Goal: Use online tool/utility: Utilize a website feature to perform a specific function

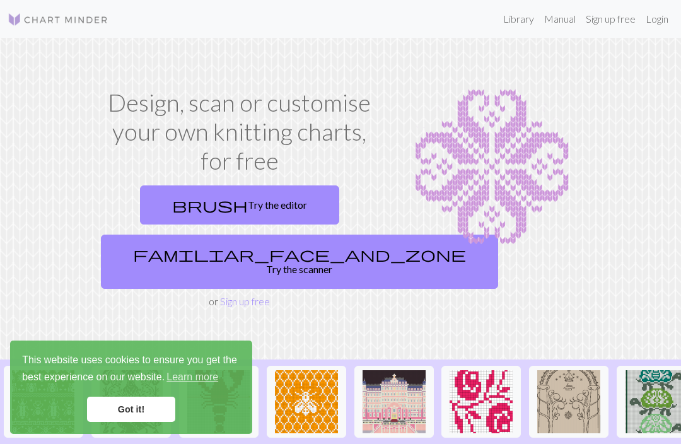
click at [284, 197] on link "brush Try the editor" at bounding box center [239, 204] width 199 height 39
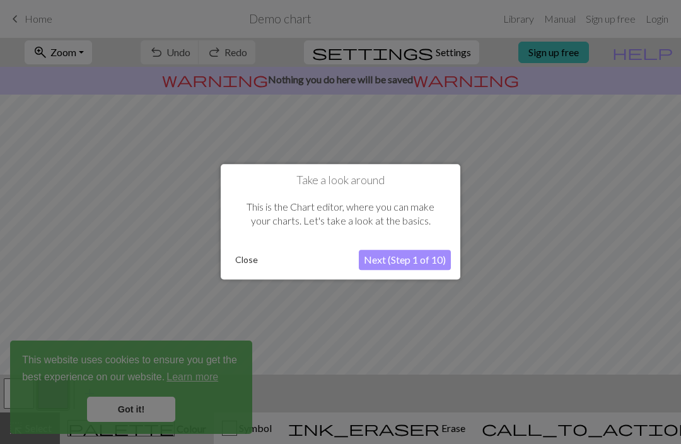
click at [428, 267] on button "Next (Step 1 of 10)" at bounding box center [405, 260] width 92 height 20
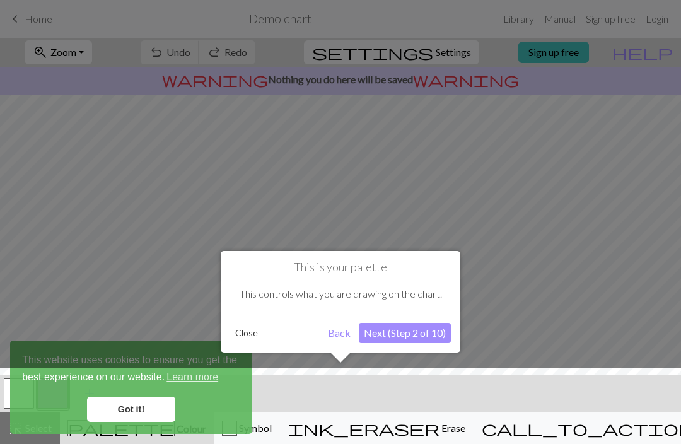
click at [434, 340] on button "Next (Step 2 of 10)" at bounding box center [405, 333] width 92 height 20
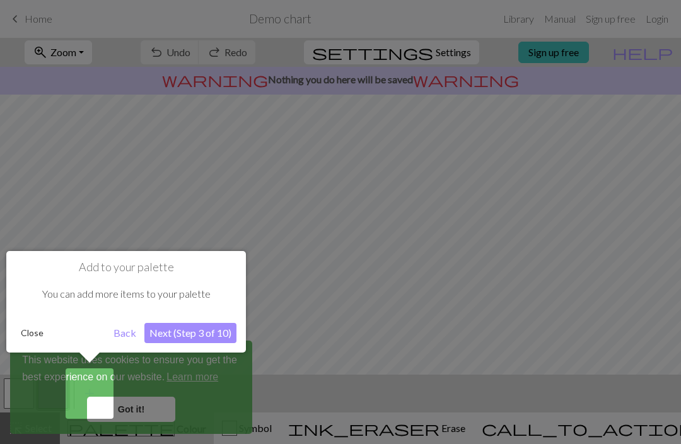
click at [185, 327] on button "Next (Step 3 of 10)" at bounding box center [190, 333] width 92 height 20
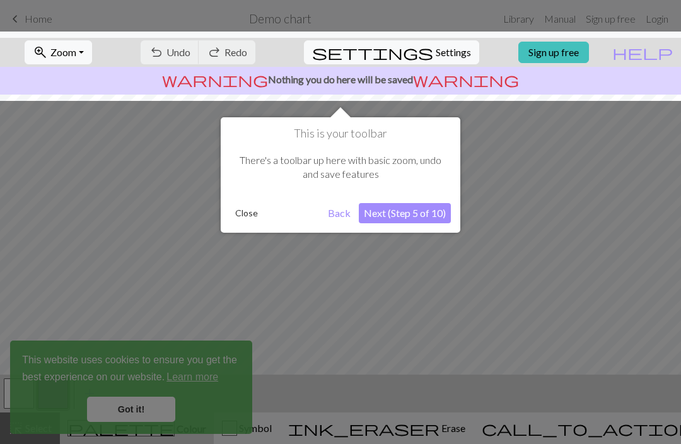
click at [402, 221] on button "Next (Step 5 of 10)" at bounding box center [405, 213] width 92 height 20
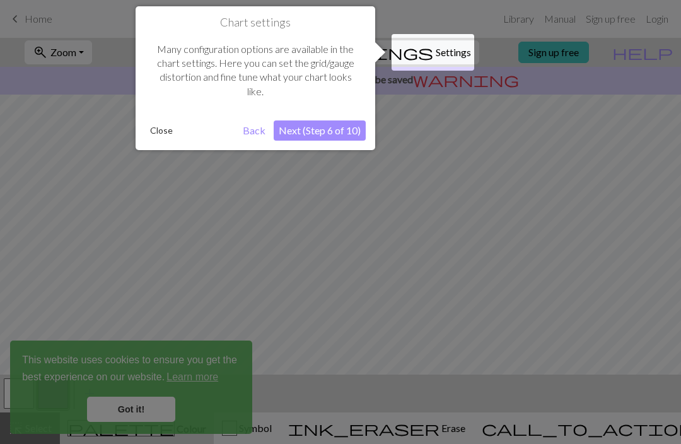
click at [332, 137] on button "Next (Step 6 of 10)" at bounding box center [320, 130] width 92 height 20
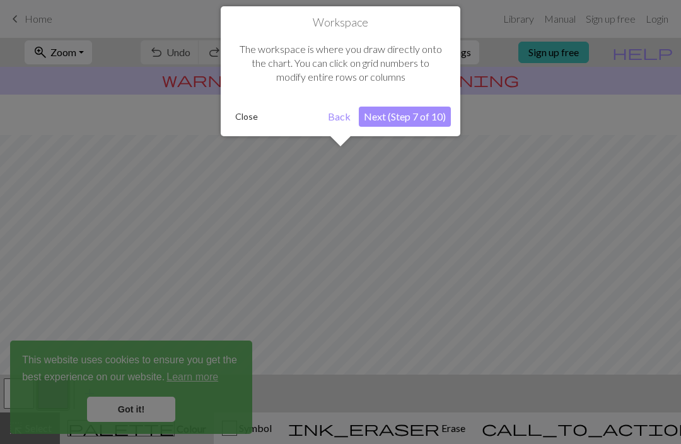
scroll to position [76, 0]
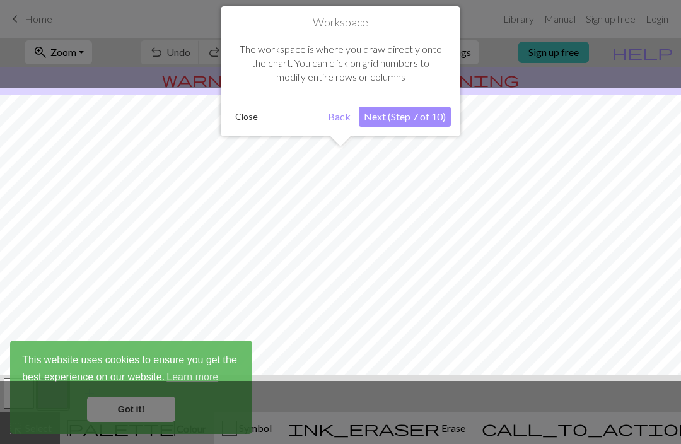
click at [420, 124] on button "Next (Step 7 of 10)" at bounding box center [405, 117] width 92 height 20
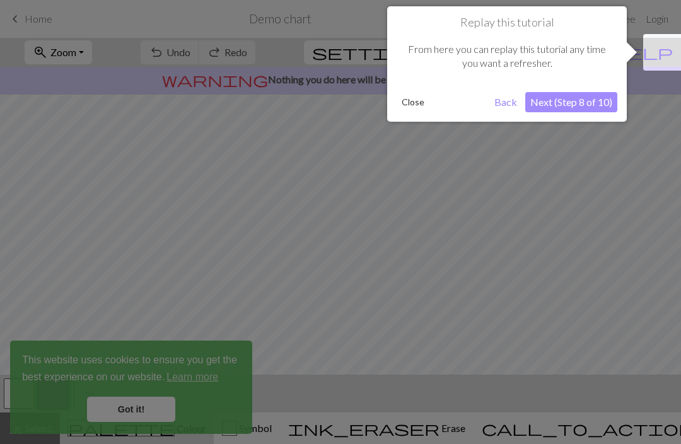
click at [604, 111] on button "Next (Step 8 of 10)" at bounding box center [571, 102] width 92 height 20
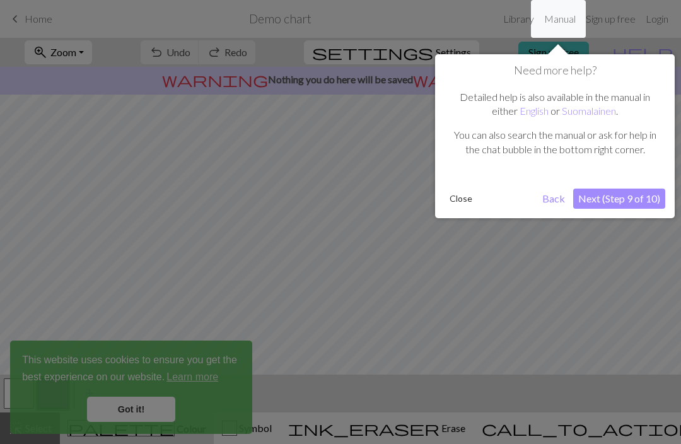
click at [648, 201] on button "Next (Step 9 of 10)" at bounding box center [619, 199] width 92 height 20
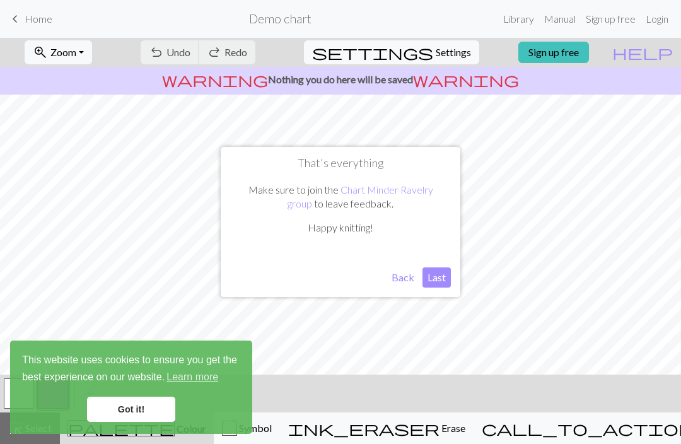
click at [438, 274] on button "Last" at bounding box center [436, 277] width 28 height 20
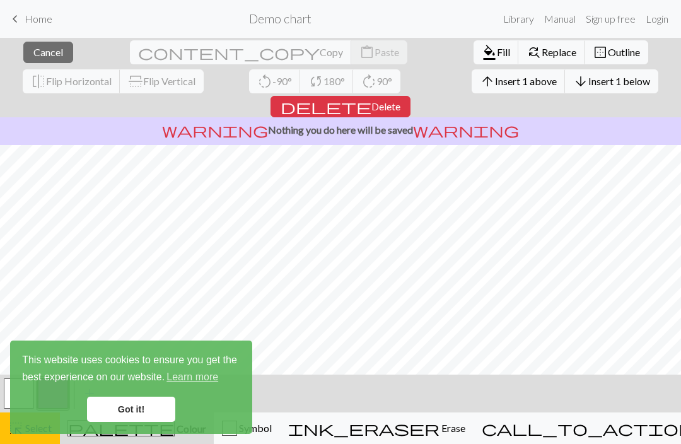
scroll to position [4, 0]
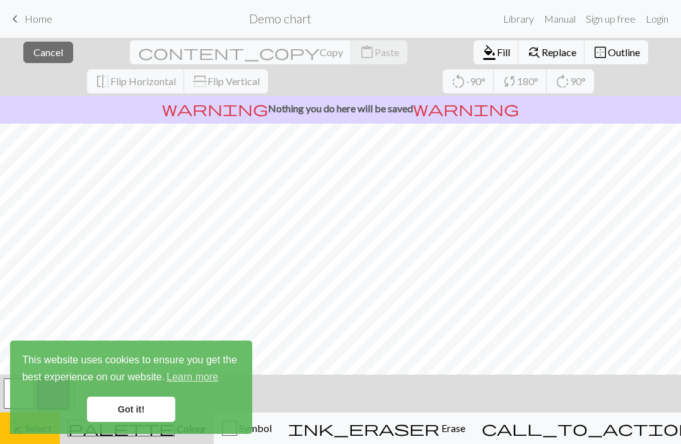
click at [191, 120] on div "warning Nothing you do here will be saved warning" at bounding box center [340, 110] width 681 height 28
click at [146, 410] on link "Got it!" at bounding box center [131, 409] width 88 height 25
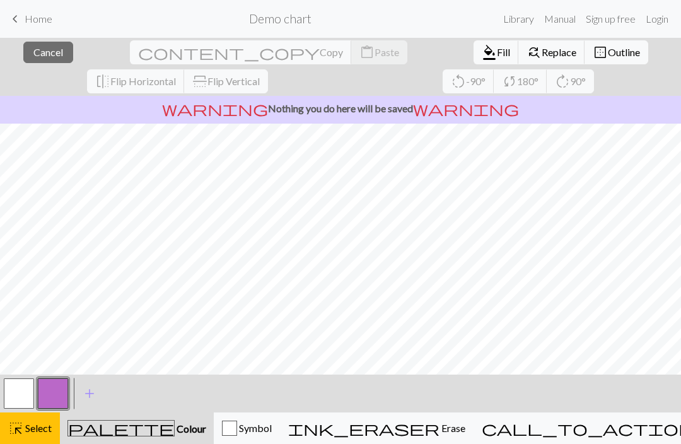
click at [440, 435] on span "ink_eraser" at bounding box center [363, 428] width 151 height 18
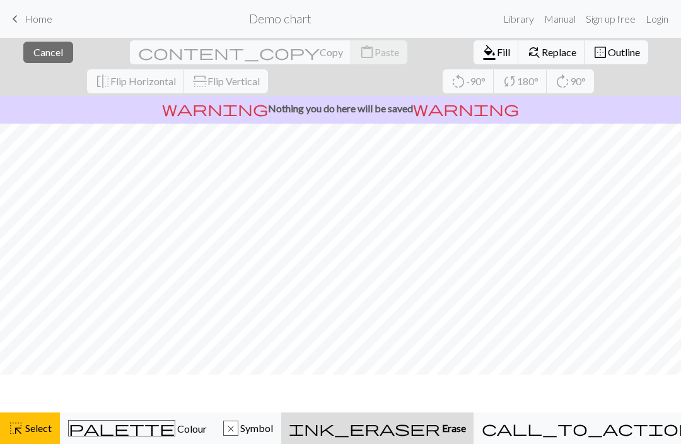
scroll to position [0, 0]
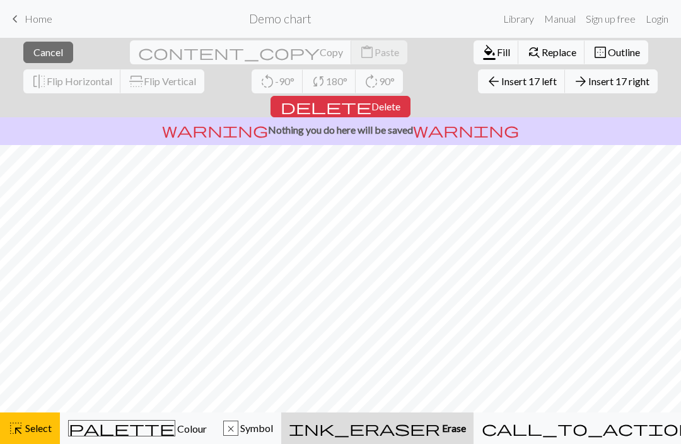
click at [400, 100] on span "Delete" at bounding box center [385, 106] width 29 height 12
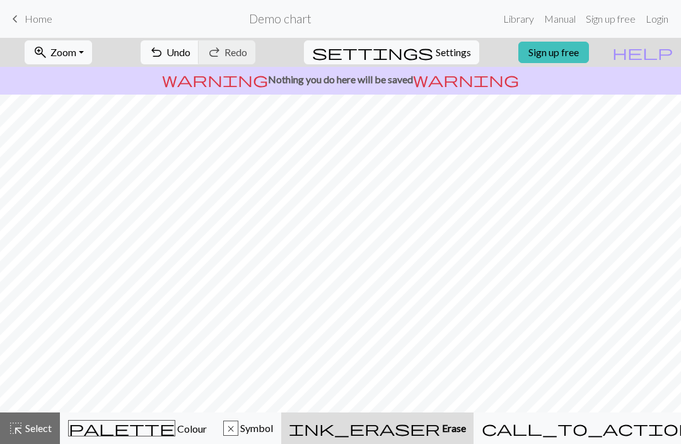
click at [451, 54] on span "Settings" at bounding box center [453, 52] width 35 height 15
select select "aran"
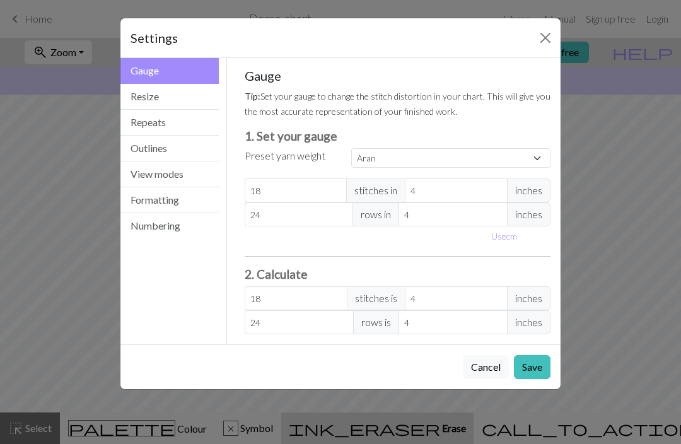
click at [536, 185] on span "inches" at bounding box center [529, 190] width 44 height 24
click at [535, 194] on span "inches" at bounding box center [529, 190] width 44 height 24
click at [506, 195] on input "4" at bounding box center [456, 190] width 103 height 24
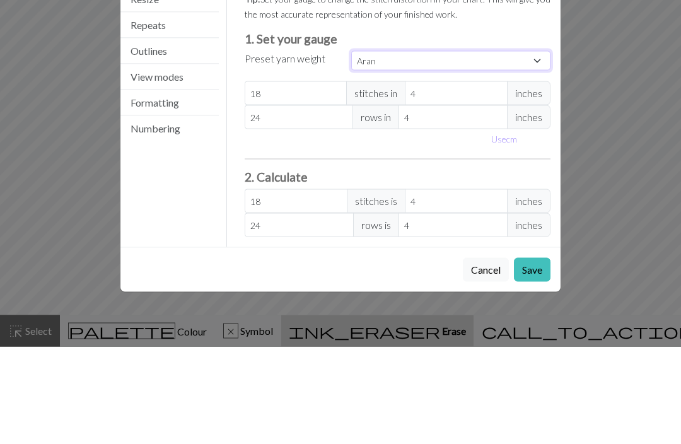
click at [539, 148] on select "Custom Square Lace Light Fingering Fingering Sport Double knit Worsted Aran Bul…" at bounding box center [450, 158] width 199 height 20
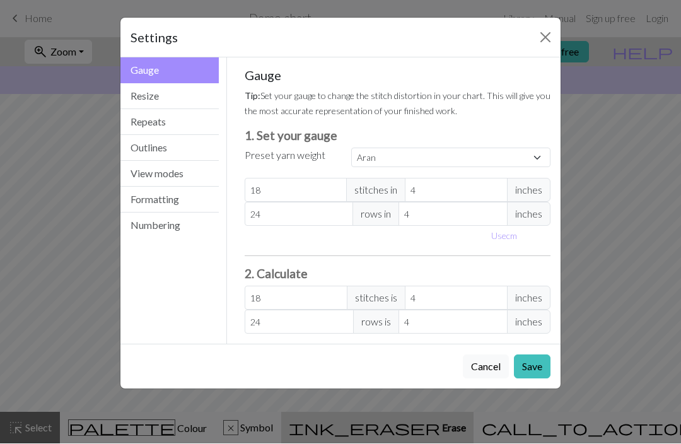
click at [194, 95] on button "Resize" at bounding box center [169, 97] width 98 height 26
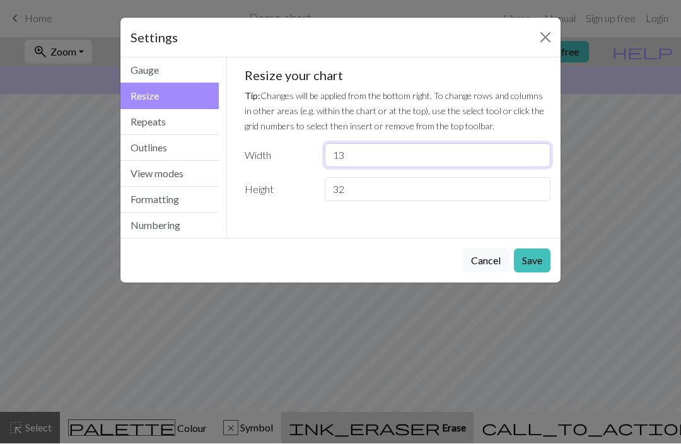
click at [401, 160] on input "13" at bounding box center [438, 156] width 226 height 24
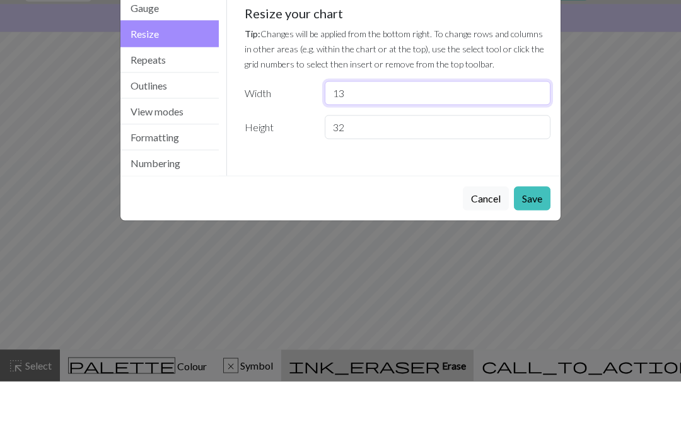
type input "1"
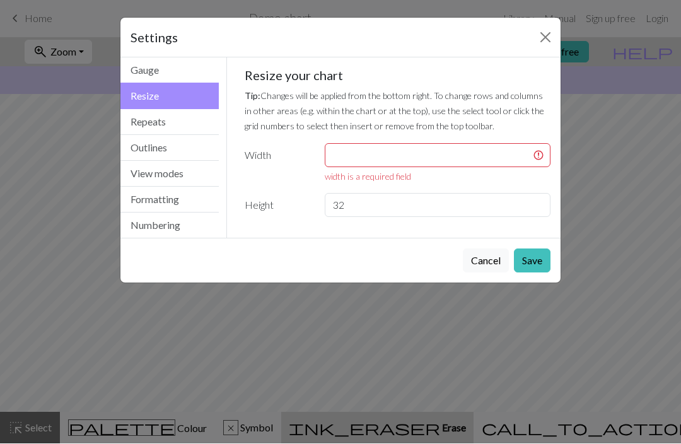
click at [207, 62] on button "Gauge" at bounding box center [169, 71] width 98 height 26
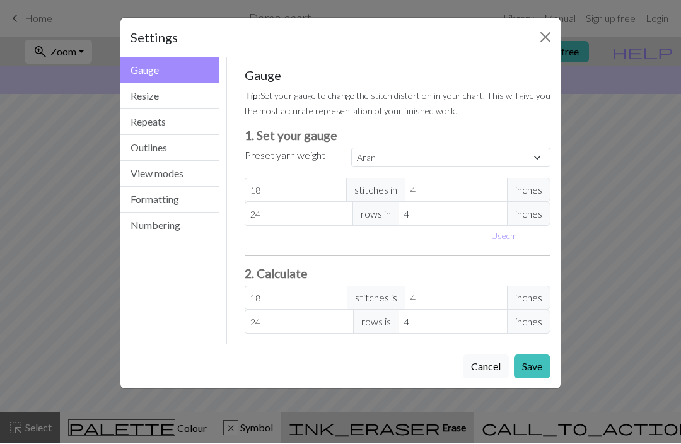
click at [182, 100] on button "Resize" at bounding box center [169, 97] width 98 height 26
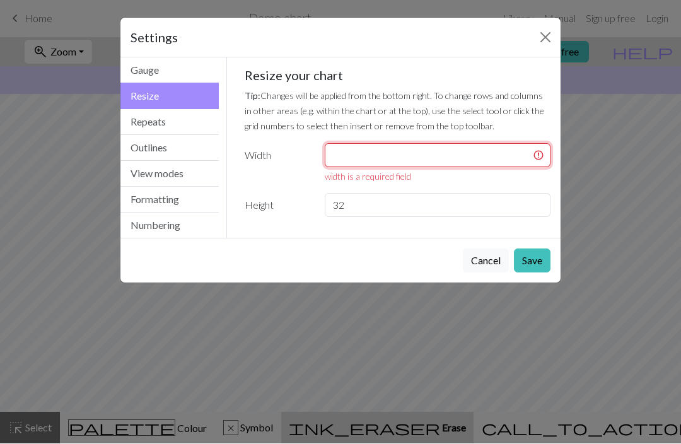
click at [410, 161] on input "number" at bounding box center [438, 156] width 226 height 24
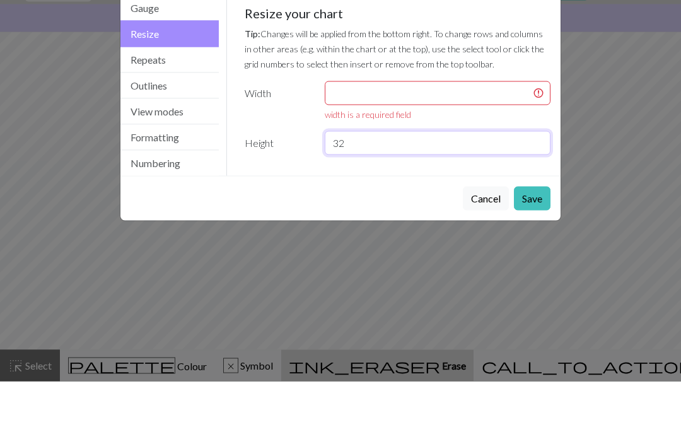
click at [379, 194] on input "32" at bounding box center [438, 206] width 226 height 24
type input "3"
type input "39"
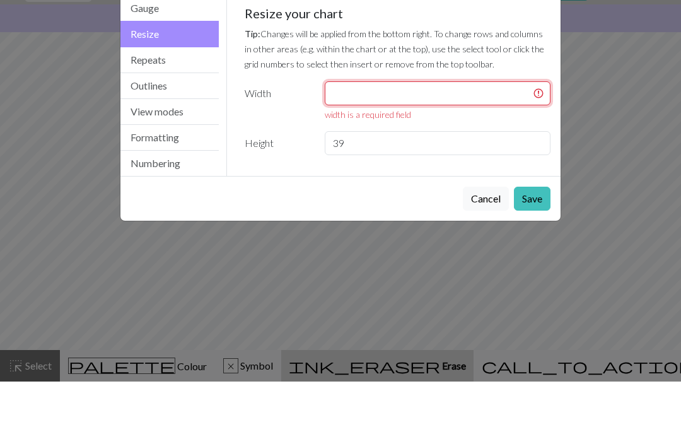
click at [420, 144] on input "number" at bounding box center [438, 156] width 226 height 24
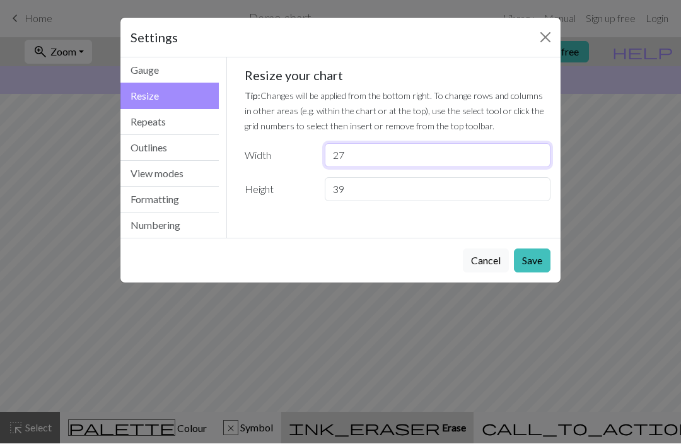
type input "27"
click at [537, 267] on button "Save" at bounding box center [532, 261] width 37 height 24
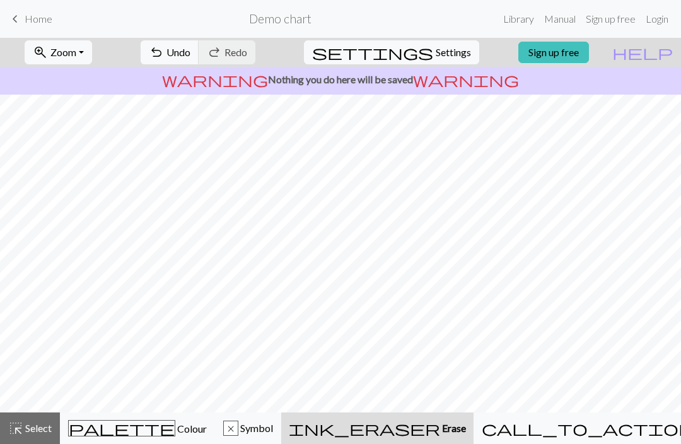
click at [278, 436] on button "x Symbol" at bounding box center [248, 428] width 66 height 32
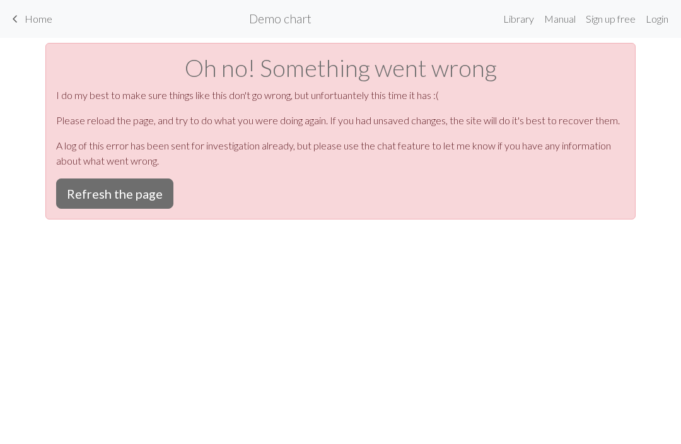
click at [160, 197] on button "Refresh the page" at bounding box center [114, 193] width 117 height 30
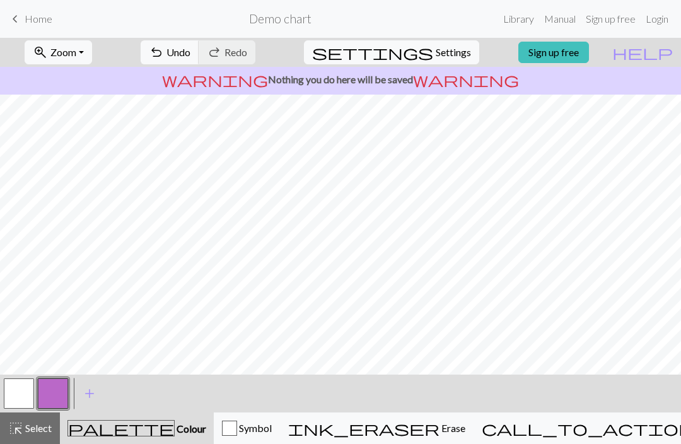
click at [436, 57] on span "Settings" at bounding box center [453, 52] width 35 height 15
select select "aran"
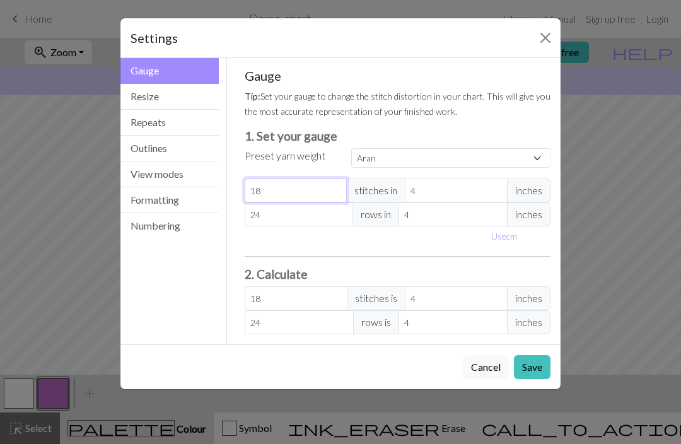
click at [321, 192] on input "18" at bounding box center [296, 190] width 103 height 24
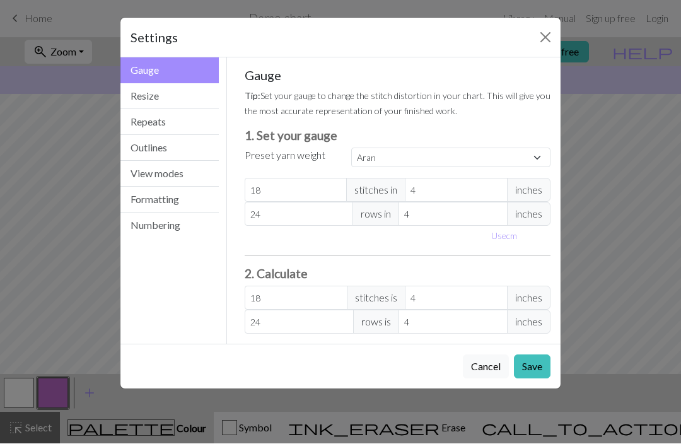
click at [197, 87] on button "Resize" at bounding box center [169, 97] width 98 height 26
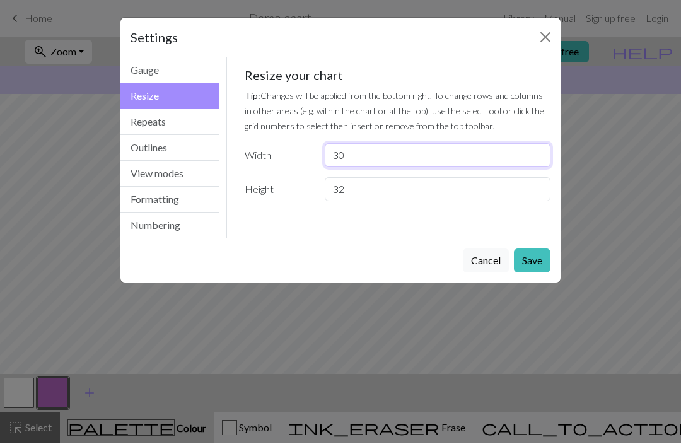
click at [378, 162] on input "30" at bounding box center [438, 156] width 226 height 24
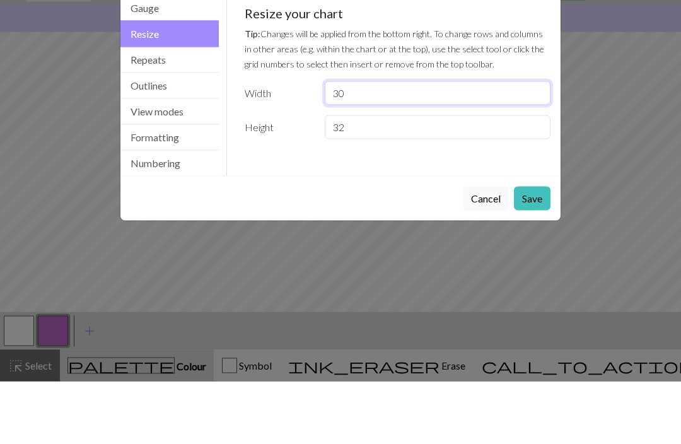
type input "3"
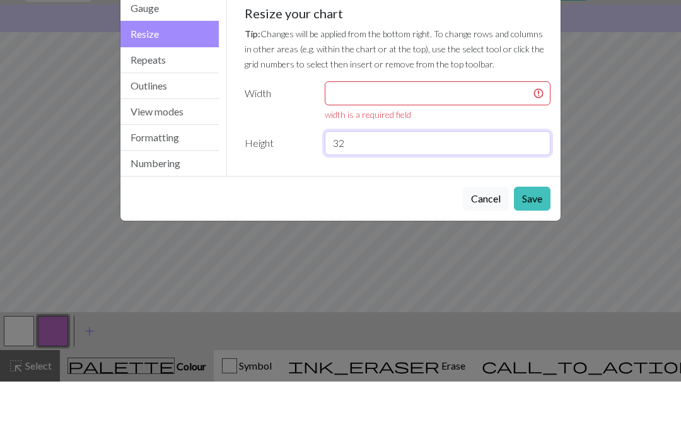
click at [397, 194] on input "32" at bounding box center [438, 206] width 226 height 24
type input "3"
type input "40"
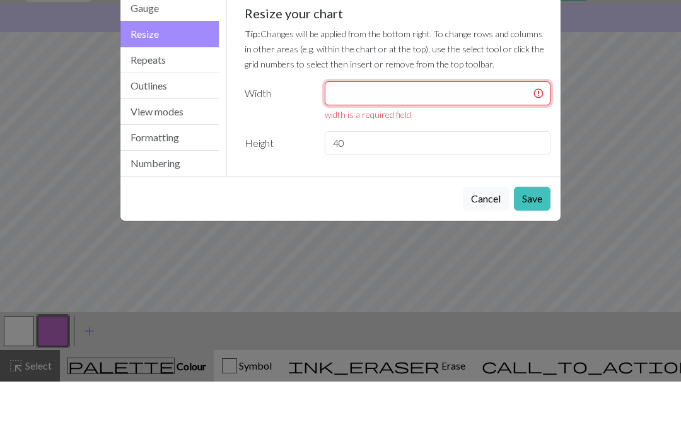
click at [426, 144] on input "number" at bounding box center [438, 156] width 226 height 24
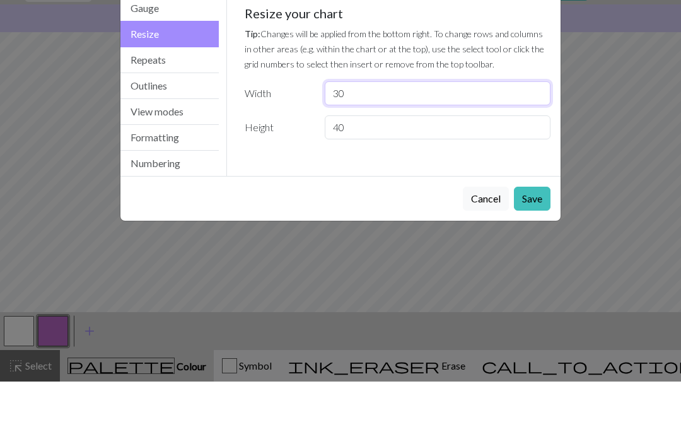
type input "3"
type input "20"
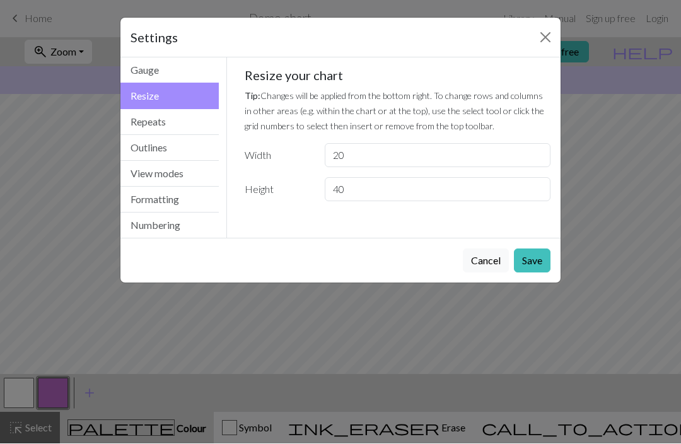
click at [193, 67] on button "Gauge" at bounding box center [169, 71] width 98 height 26
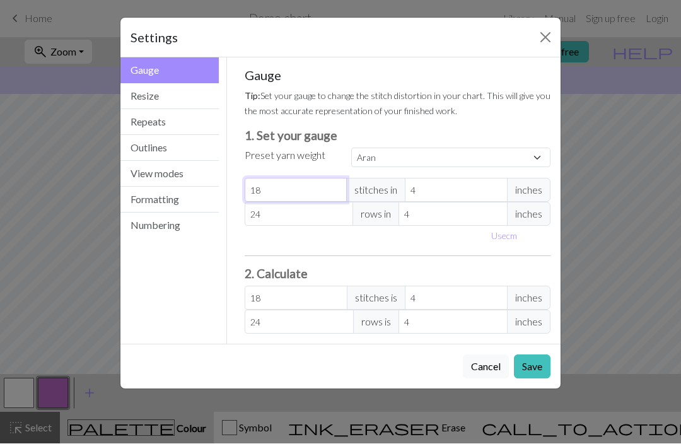
click at [310, 186] on input "18" at bounding box center [296, 190] width 103 height 24
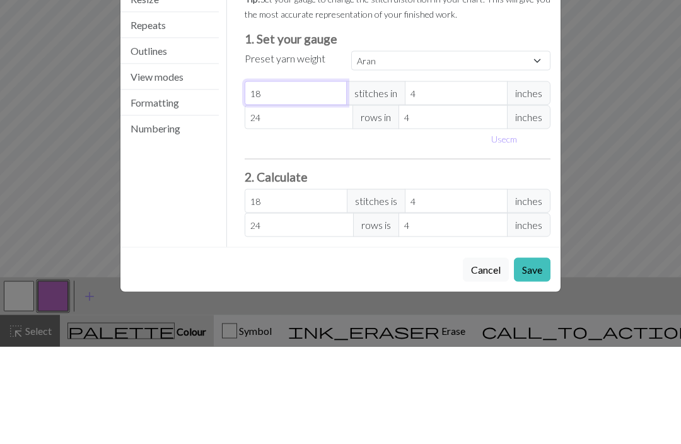
select select "custom"
type input "1"
click at [301, 202] on input "24" at bounding box center [299, 214] width 109 height 24
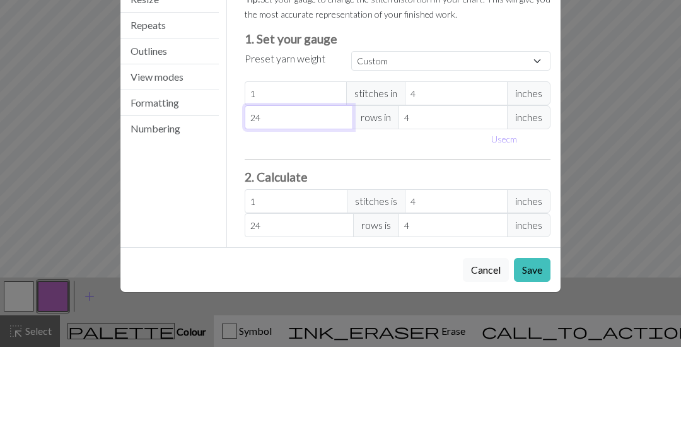
type input "2"
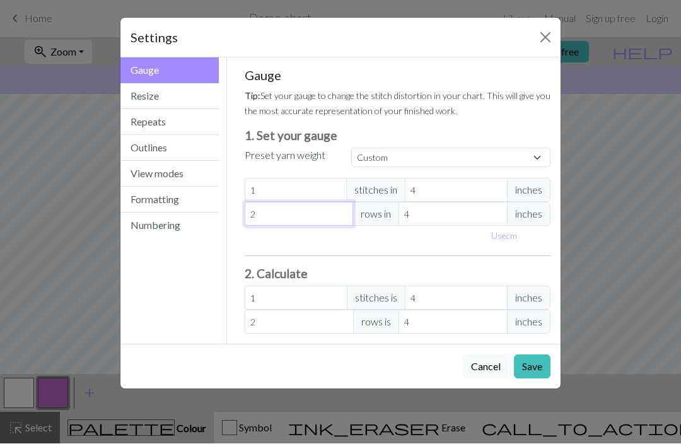
type input "2"
click at [534, 364] on button "Save" at bounding box center [532, 367] width 37 height 24
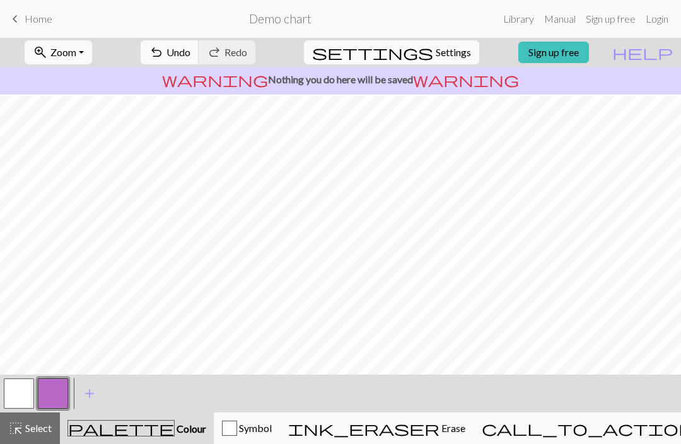
scroll to position [11, 0]
click at [54, 398] on button "button" at bounding box center [53, 393] width 30 height 30
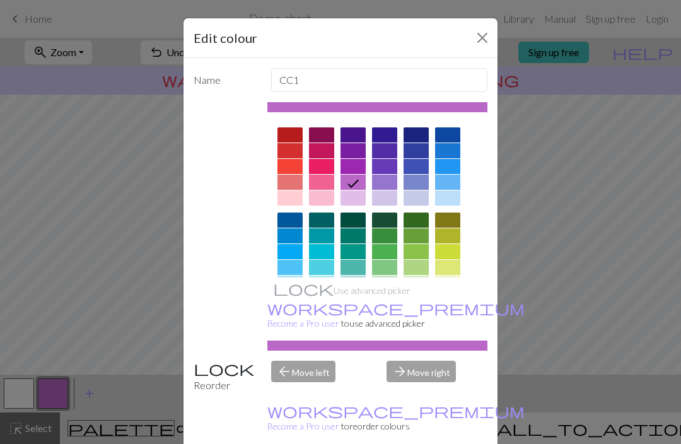
click at [154, 345] on div "Edit colour Name CC1 Use advanced picker workspace_premium Become a Pro user to…" at bounding box center [340, 222] width 681 height 444
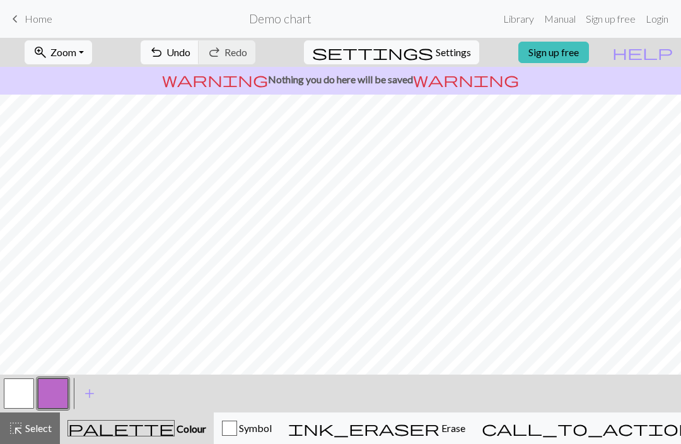
click at [249, 424] on div "Symbol" at bounding box center [247, 428] width 50 height 15
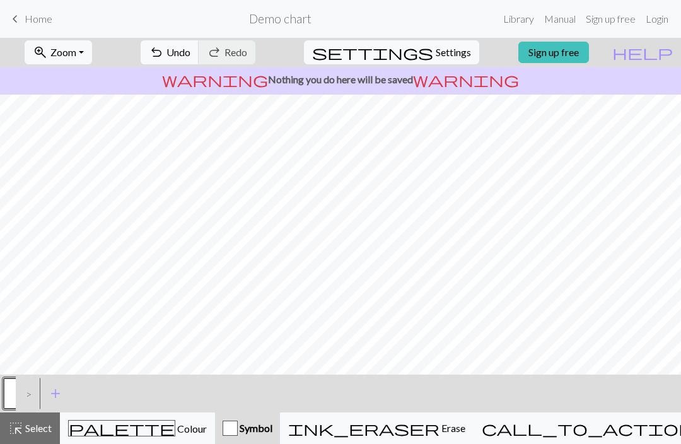
scroll to position [0, 0]
